Goal: Information Seeking & Learning: Learn about a topic

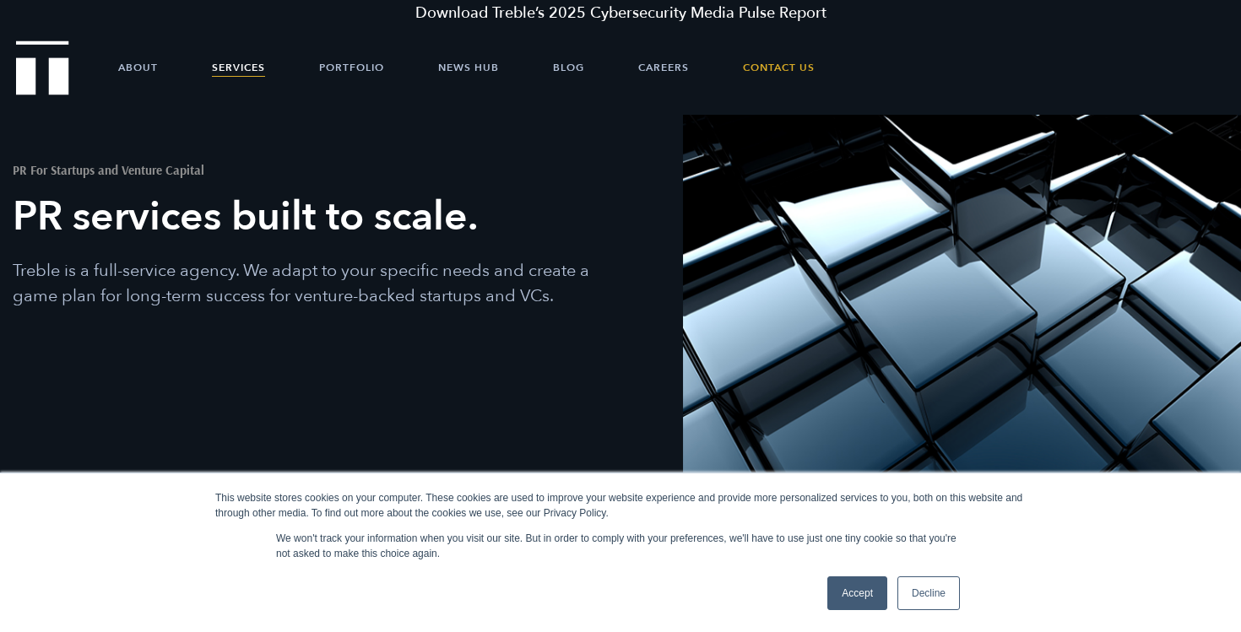
click at [869, 599] on link "Accept" at bounding box center [857, 593] width 60 height 34
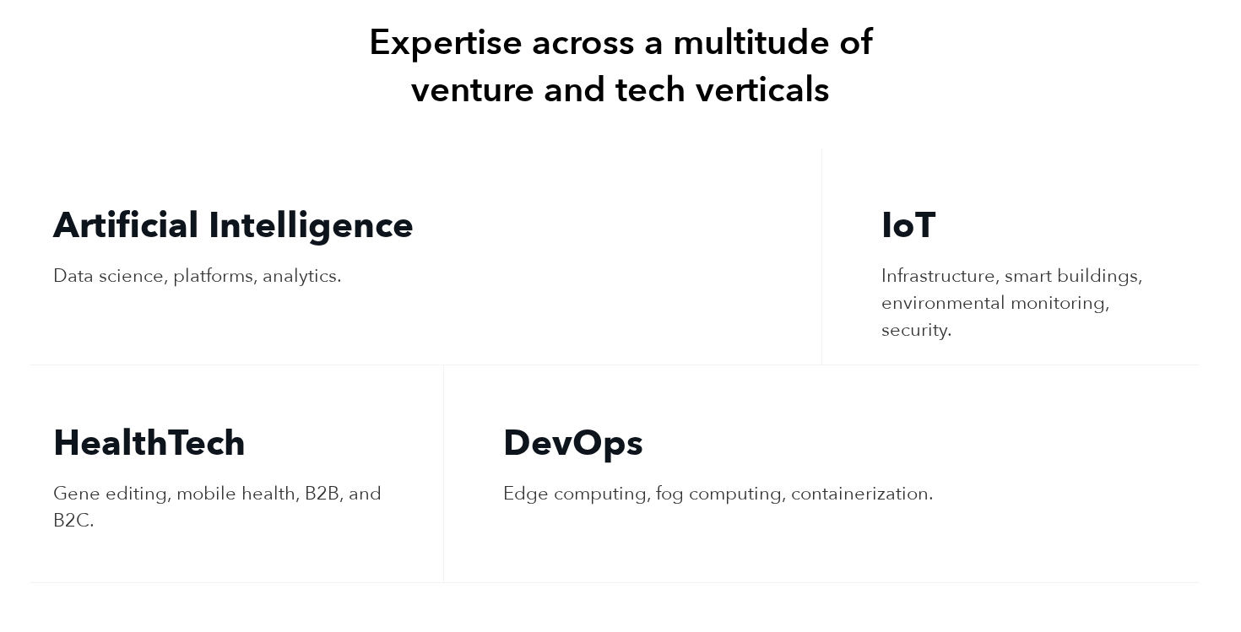
scroll to position [3282, 0]
click at [89, 419] on h4 "HealthTech" at bounding box center [236, 442] width 366 height 47
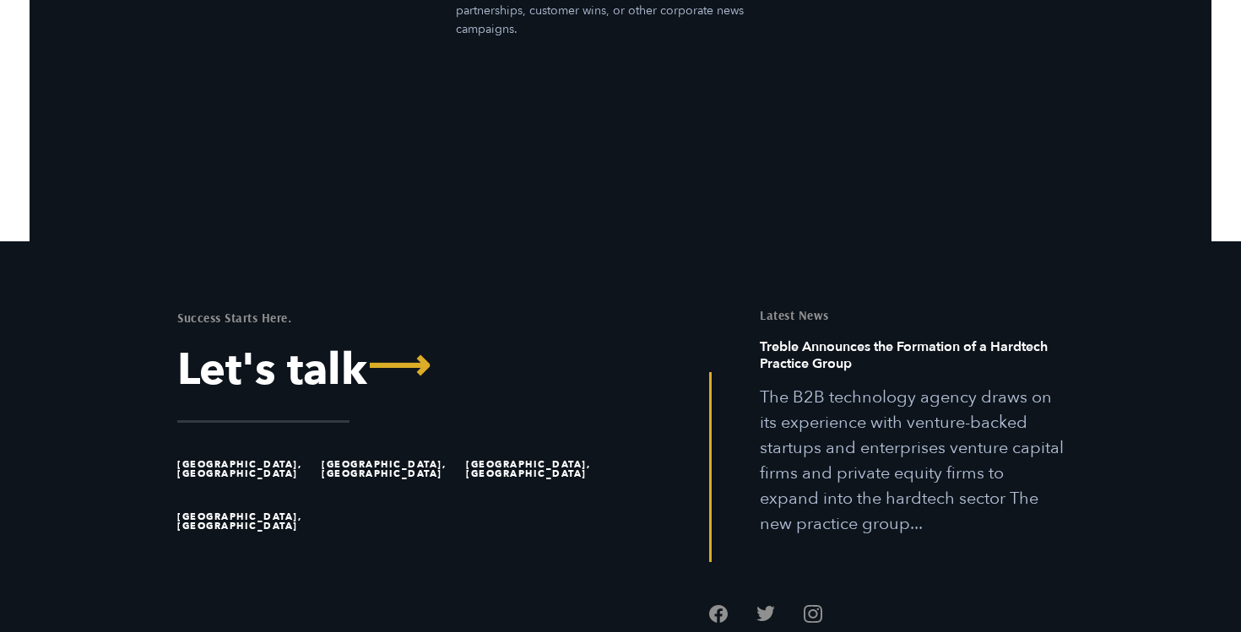
scroll to position [5323, 0]
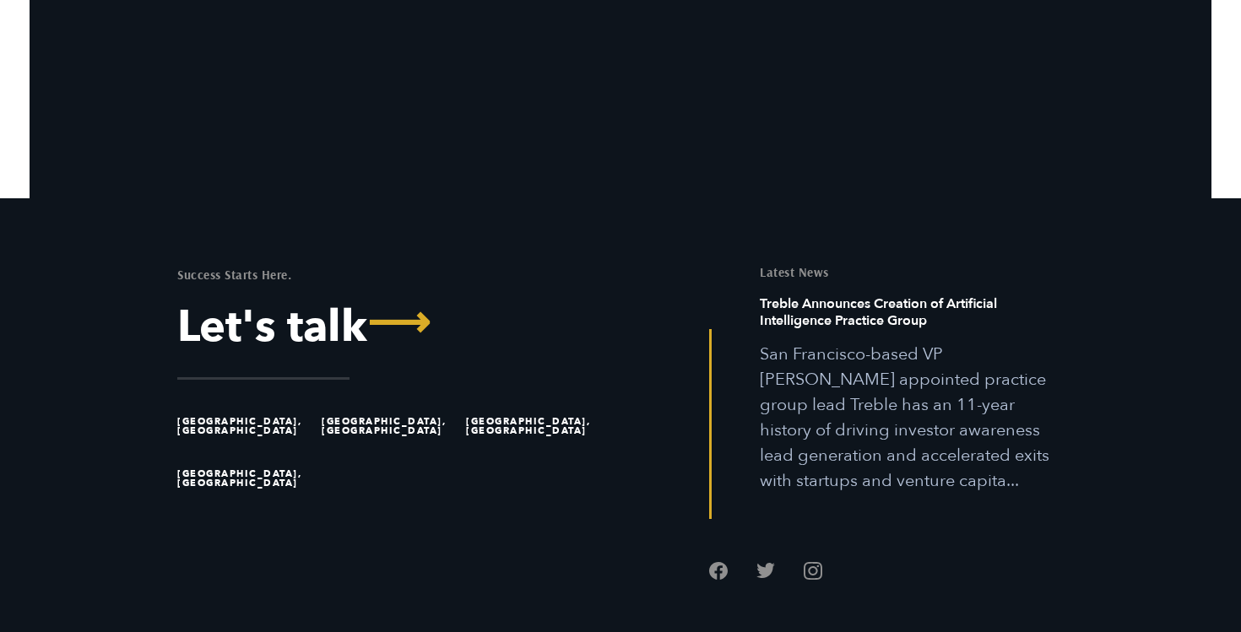
click at [523, 400] on li "[GEOGRAPHIC_DATA], [GEOGRAPHIC_DATA]" at bounding box center [534, 426] width 137 height 52
click at [514, 400] on li "[GEOGRAPHIC_DATA], [GEOGRAPHIC_DATA]" at bounding box center [534, 426] width 137 height 52
click at [571, 400] on li "[GEOGRAPHIC_DATA], [GEOGRAPHIC_DATA]" at bounding box center [534, 426] width 137 height 52
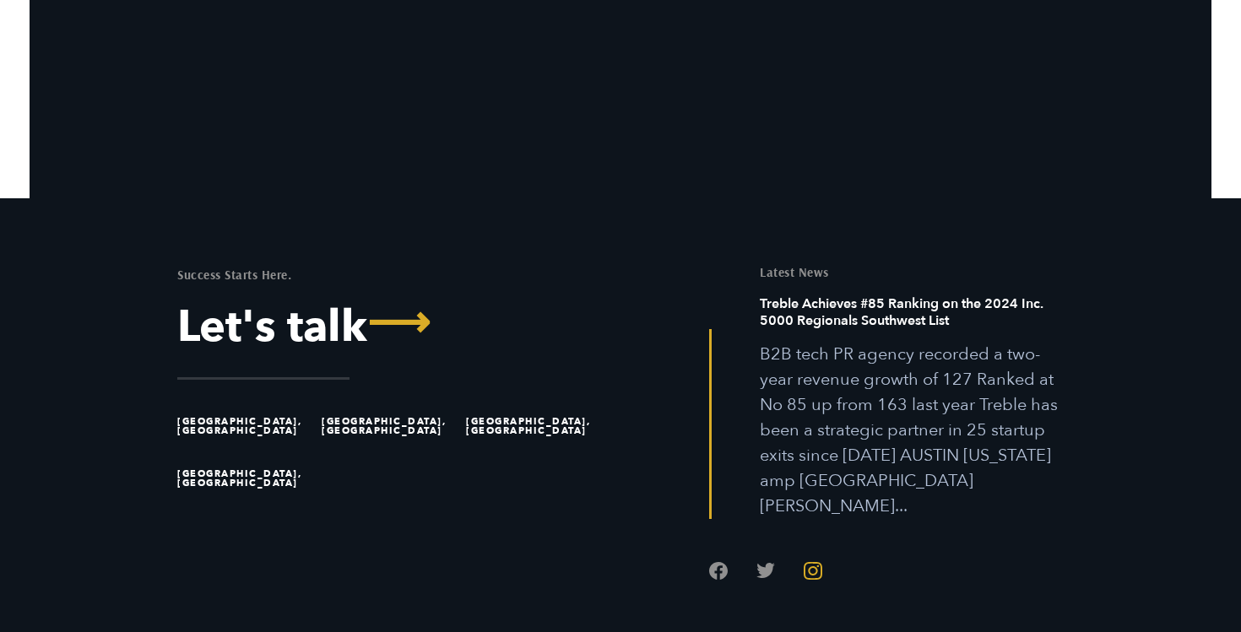
click at [811, 561] on link "Follow us on Instagram" at bounding box center [813, 570] width 19 height 19
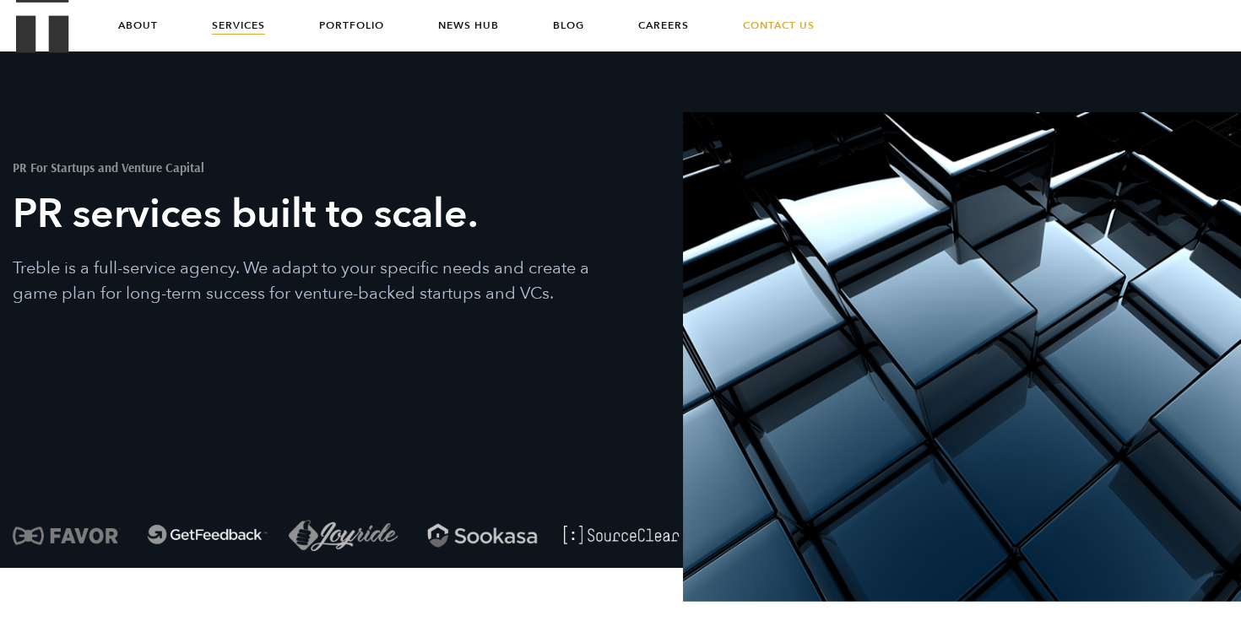
scroll to position [0, 0]
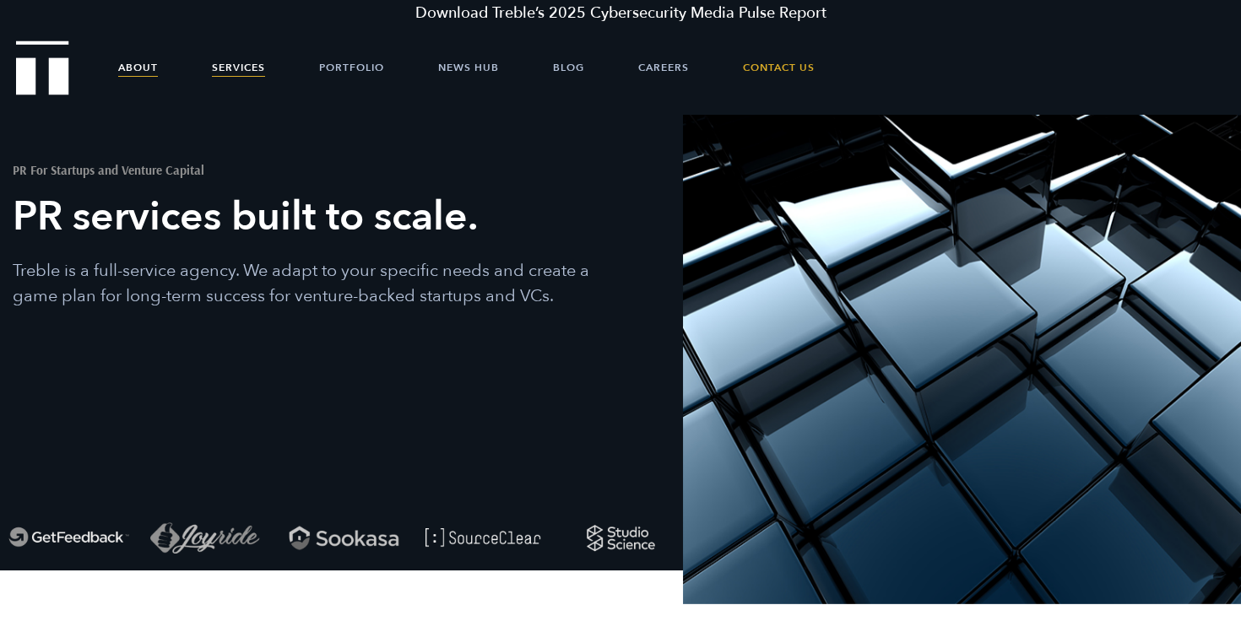
click at [142, 76] on link "About" at bounding box center [138, 67] width 40 height 51
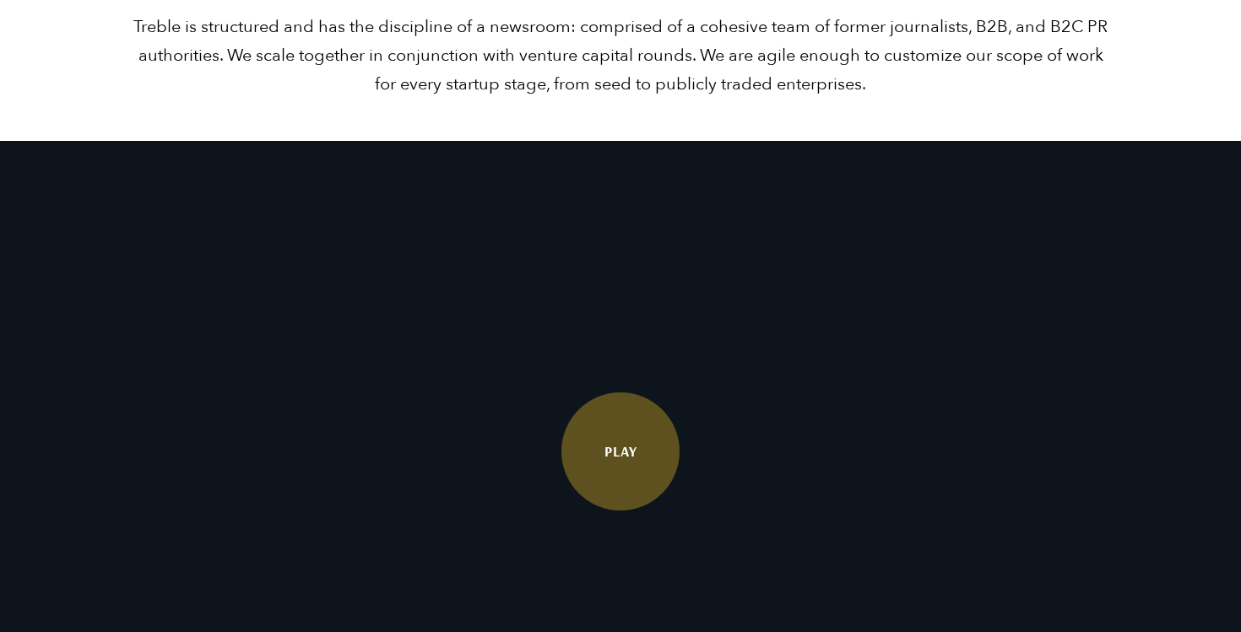
scroll to position [2871, 0]
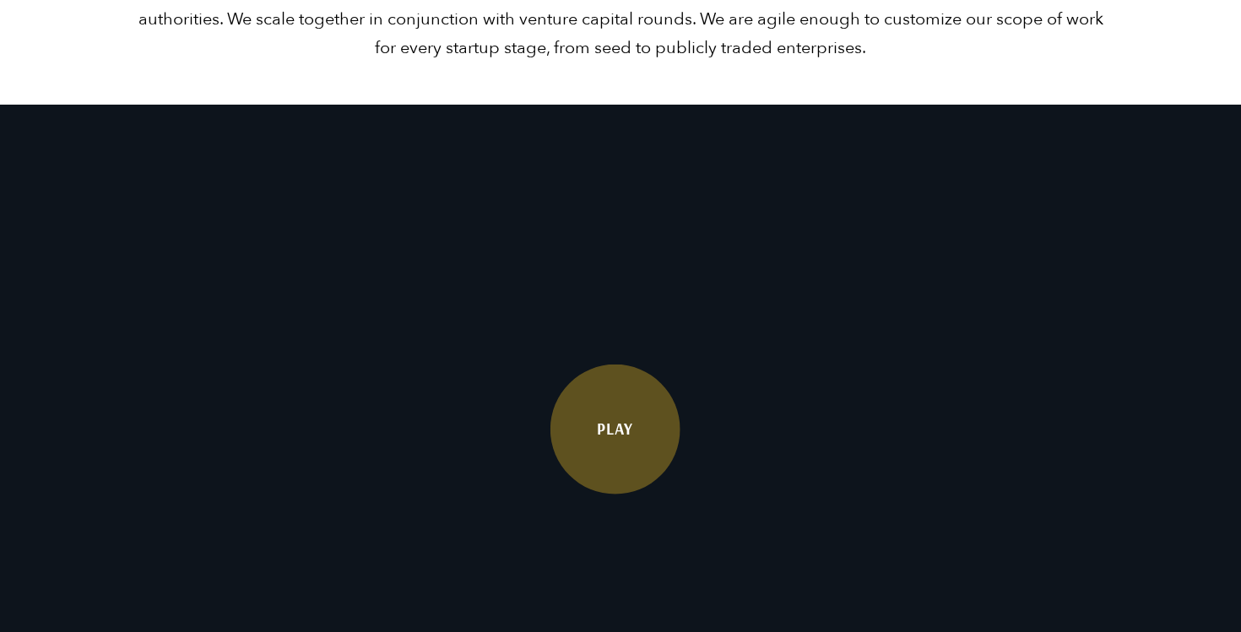
click at [604, 484] on link "Play" at bounding box center [615, 430] width 130 height 130
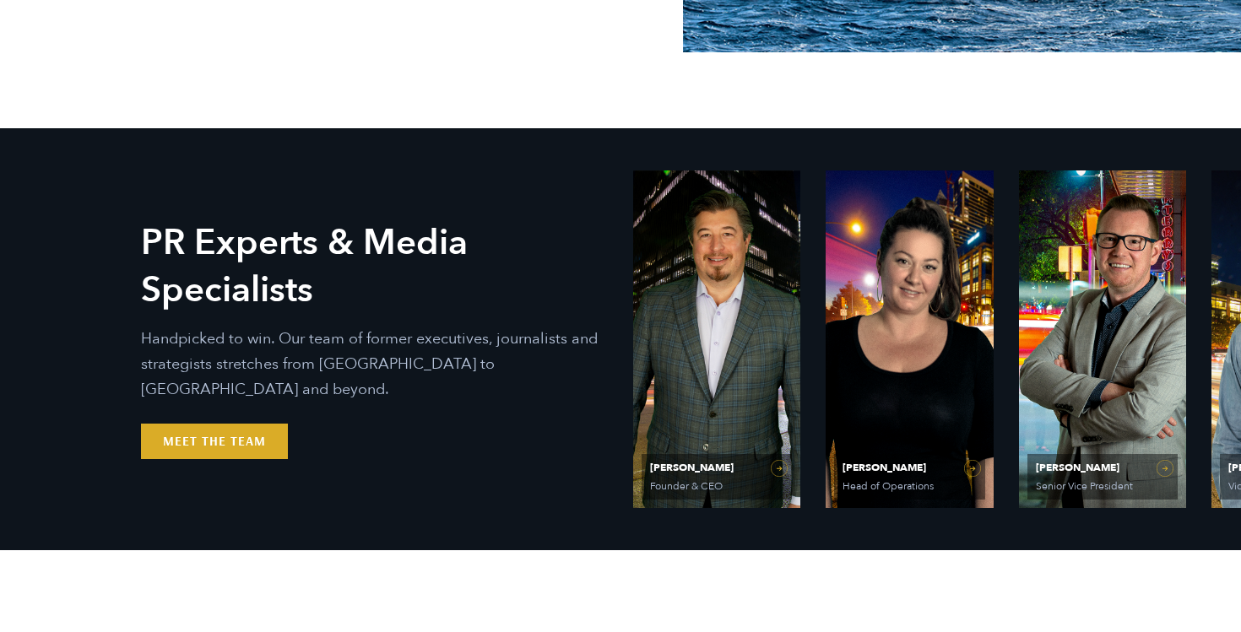
scroll to position [643, 0]
